Goal: Task Accomplishment & Management: Complete application form

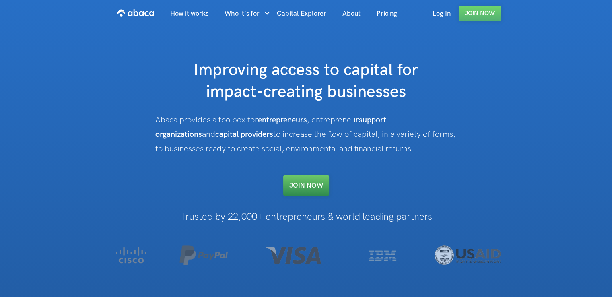
click at [303, 181] on link "Join NOW" at bounding box center [306, 185] width 46 height 20
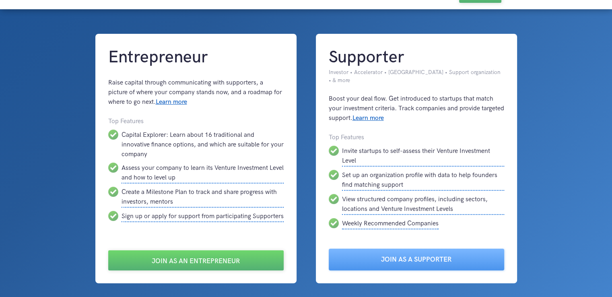
scroll to position [38, 0]
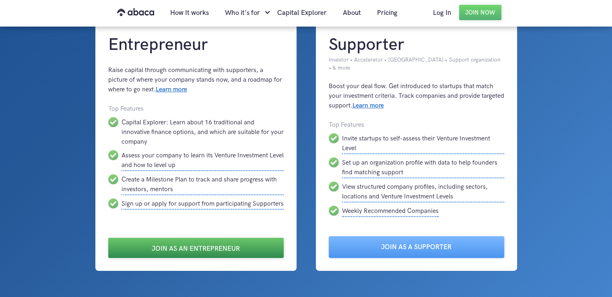
click at [255, 238] on link "Join as an Entrepreneur" at bounding box center [195, 248] width 175 height 20
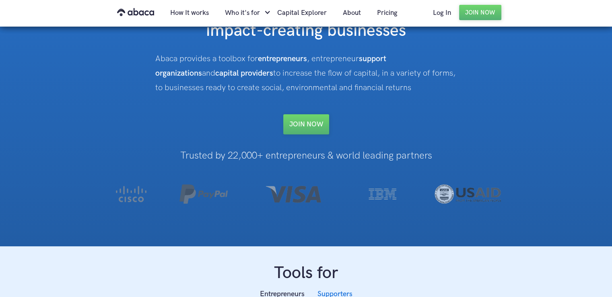
scroll to position [58, 0]
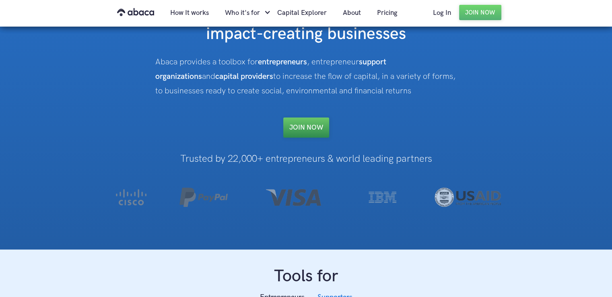
click at [319, 126] on link "Join NOW" at bounding box center [306, 127] width 46 height 20
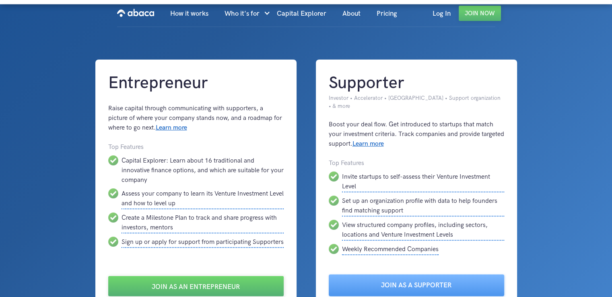
scroll to position [116, 0]
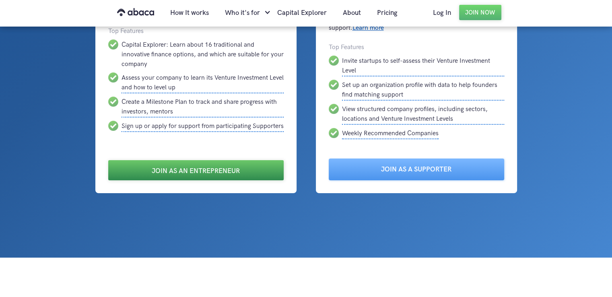
click at [247, 170] on link "Join as an Entrepreneur" at bounding box center [195, 170] width 175 height 20
